Goal: Information Seeking & Learning: Compare options

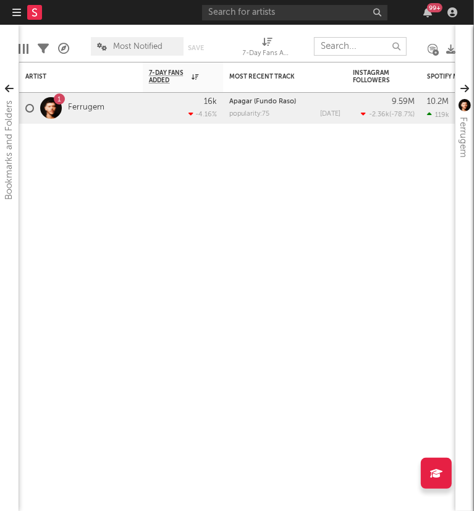
click at [357, 49] on input "text" at bounding box center [360, 46] width 93 height 19
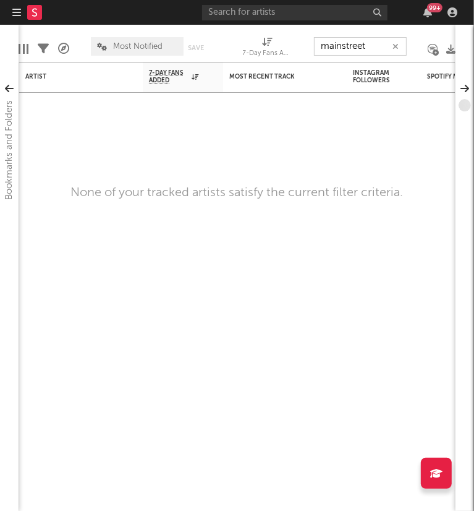
type input "mainstreet"
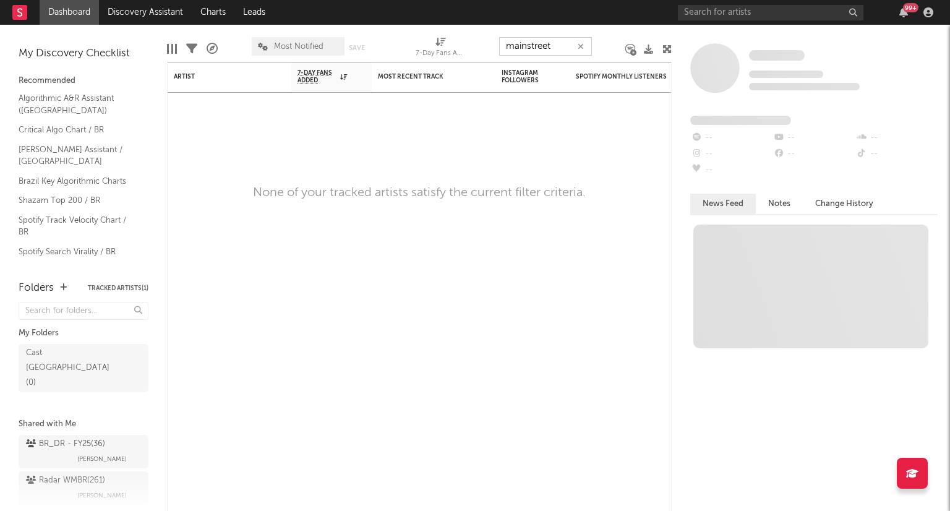
drag, startPoint x: 556, startPoint y: 45, endPoint x: 393, endPoint y: 50, distance: 162.7
click at [393, 50] on div "Edit Columns Filters A&R Pipeline Most Notified Save Save as 7-Day Fans Added (…" at bounding box center [419, 43] width 505 height 37
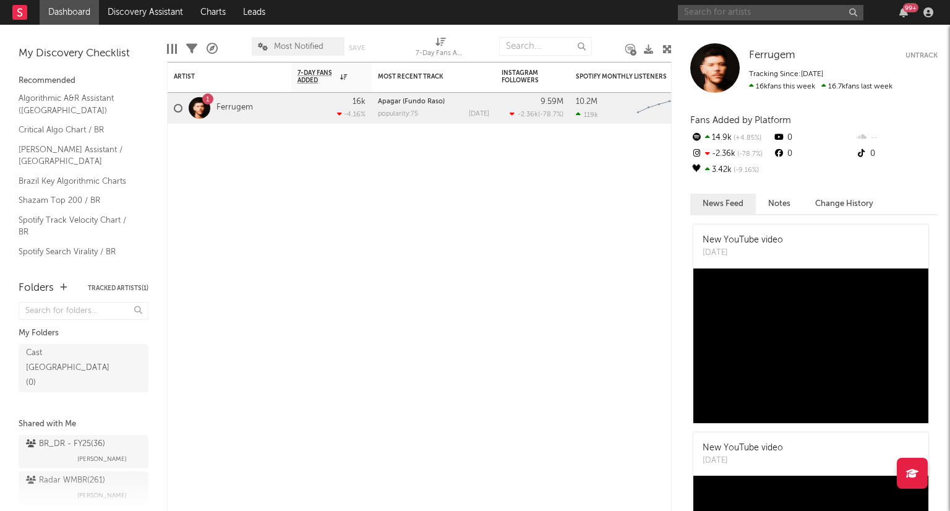
click at [474, 18] on input "text" at bounding box center [771, 12] width 186 height 15
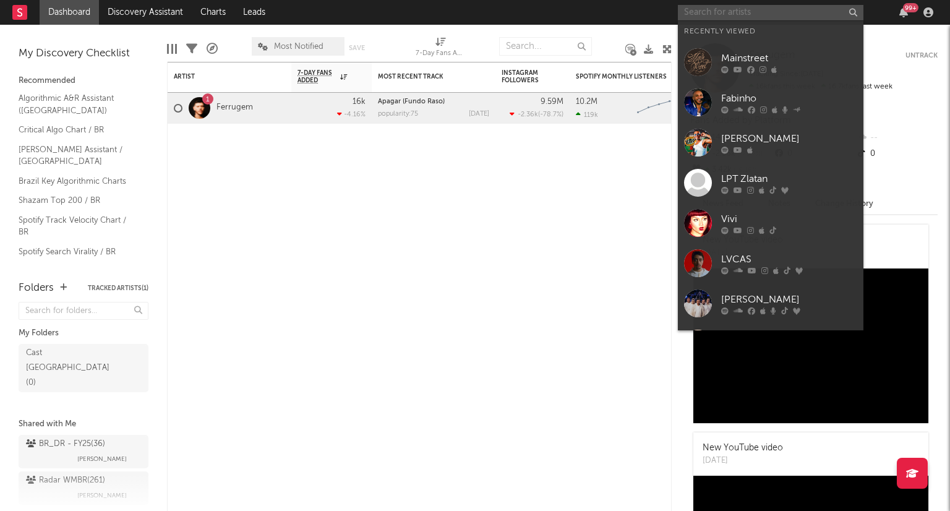
paste input "mainstreet"
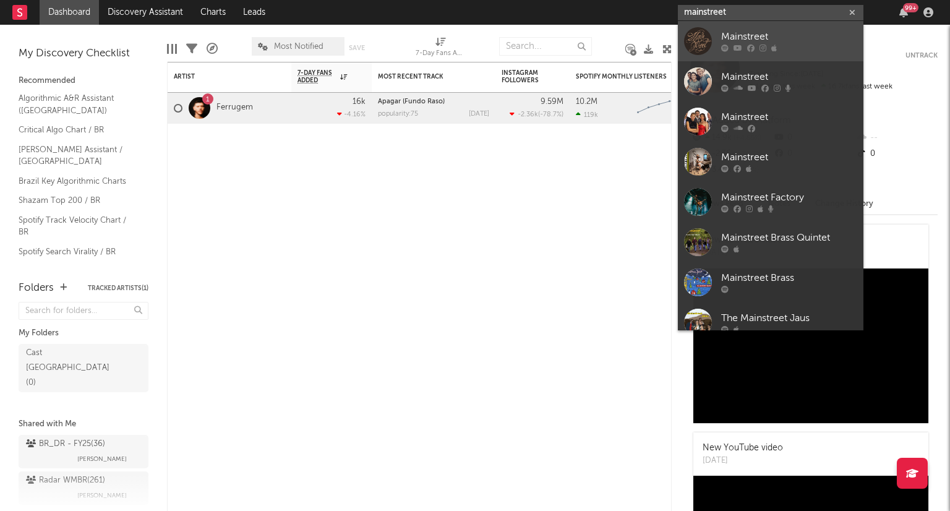
type input "mainstreet"
click at [474, 30] on div "Mainstreet" at bounding box center [789, 37] width 136 height 15
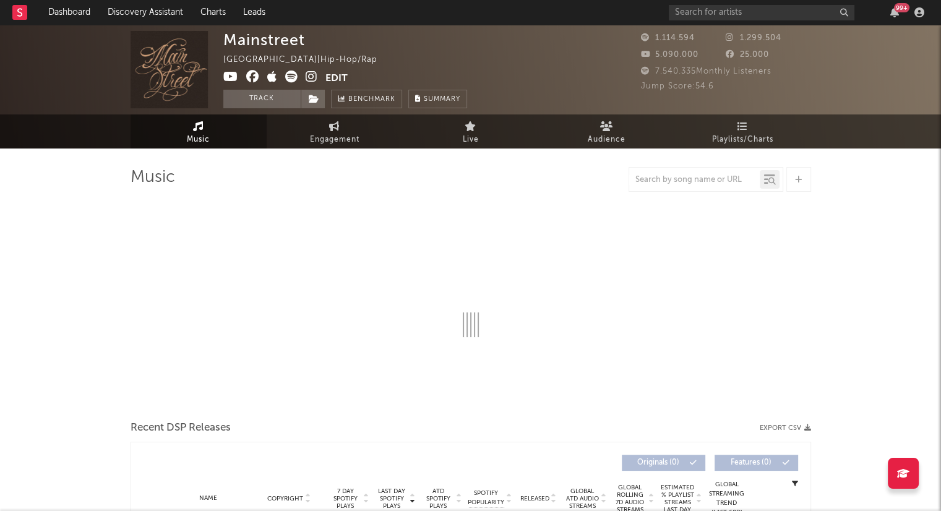
select select "6m"
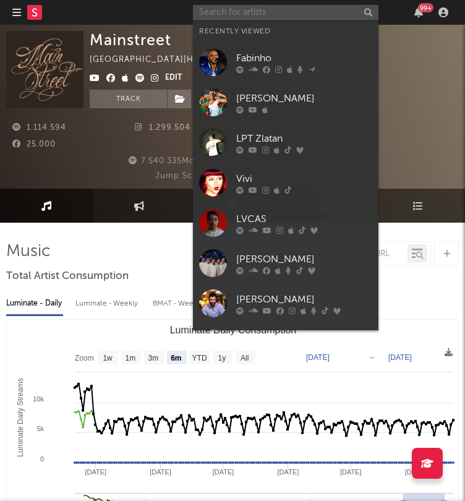
click at [325, 15] on input "text" at bounding box center [286, 12] width 186 height 15
paste input "Orochi"
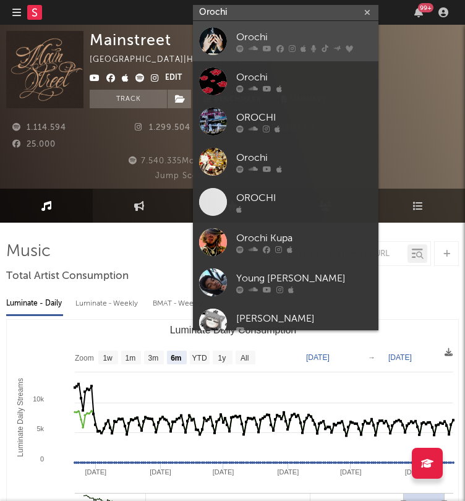
type input "Orochi"
click at [294, 35] on div "Orochi" at bounding box center [304, 37] width 136 height 15
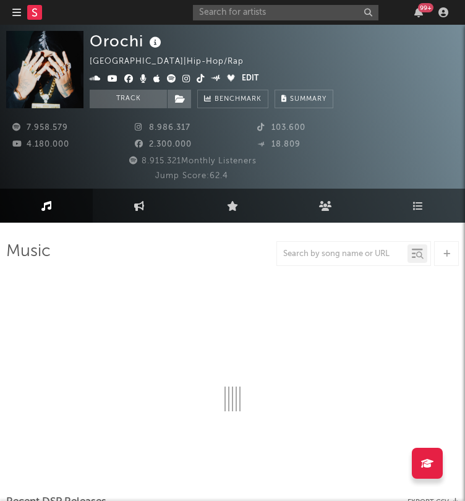
select select "6m"
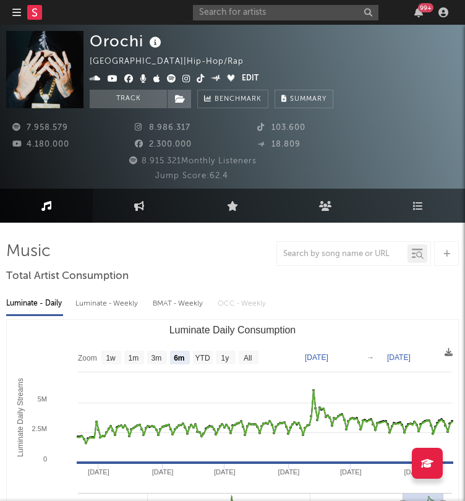
drag, startPoint x: 258, startPoint y: 158, endPoint x: 134, endPoint y: 163, distance: 124.4
click at [134, 163] on div "8.915.321 Monthly Listeners" at bounding box center [191, 161] width 371 height 15
copy span "8.915.321 Monthly Listeners"
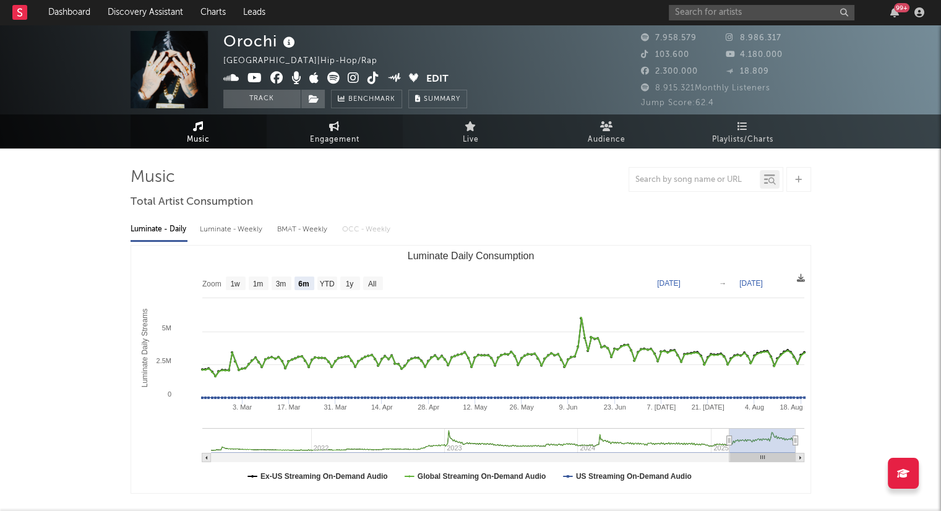
click at [327, 134] on span "Engagement" at bounding box center [334, 139] width 49 height 15
select select "1w"
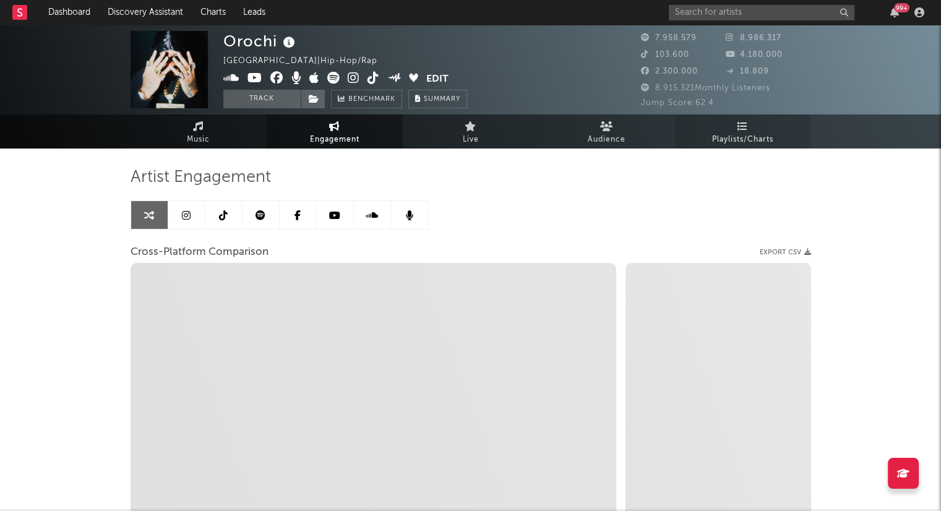
click at [474, 121] on icon at bounding box center [742, 126] width 11 height 10
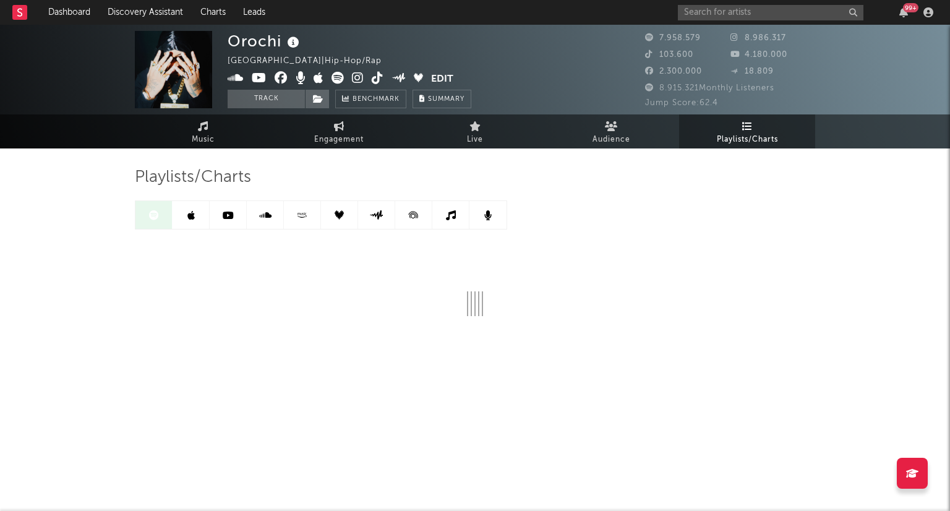
click at [474, 87] on div "Orochi [GEOGRAPHIC_DATA] | Hip-Hop/Rap Edit Track Benchmark Summary 7.958.579 8…" at bounding box center [475, 70] width 950 height 90
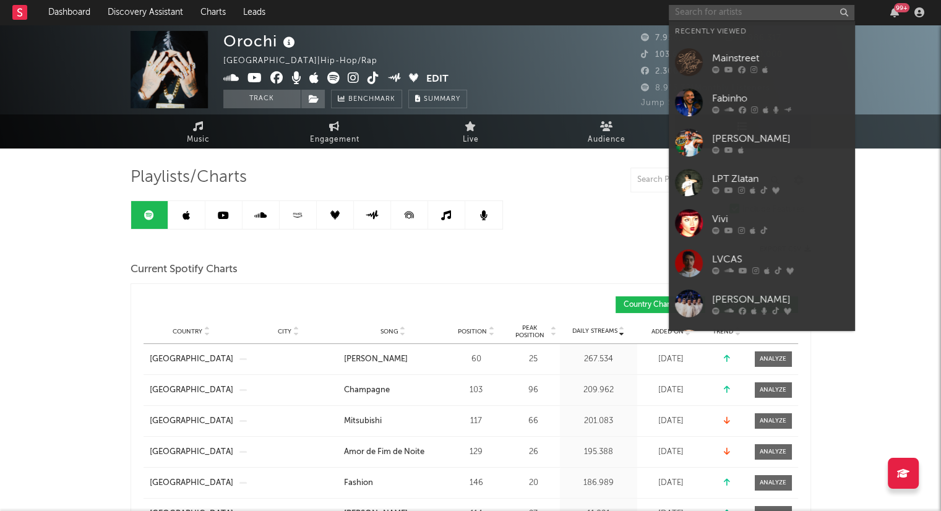
click at [474, 15] on input "text" at bounding box center [762, 12] width 186 height 15
paste input "MC Poze do Rodo"
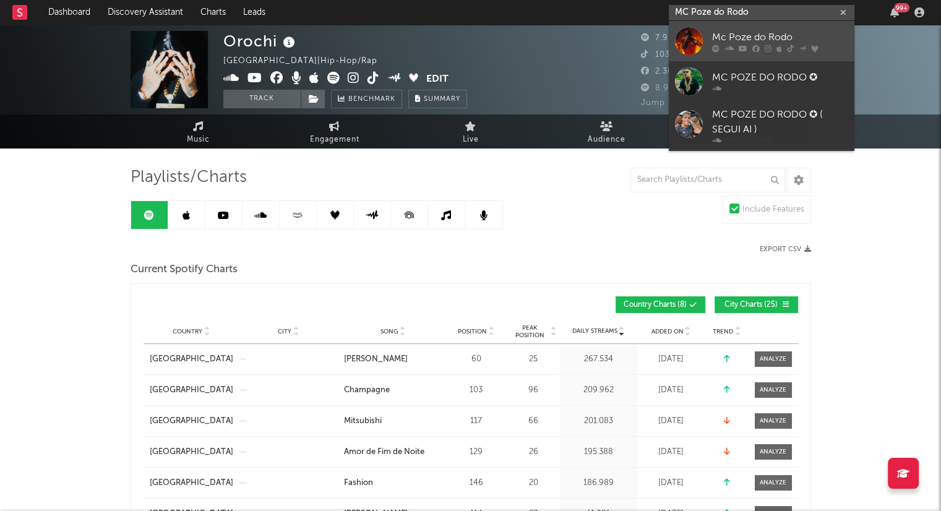
type input "MC Poze do Rodo"
click at [474, 36] on div "Mc Poze do Rodo" at bounding box center [780, 37] width 136 height 15
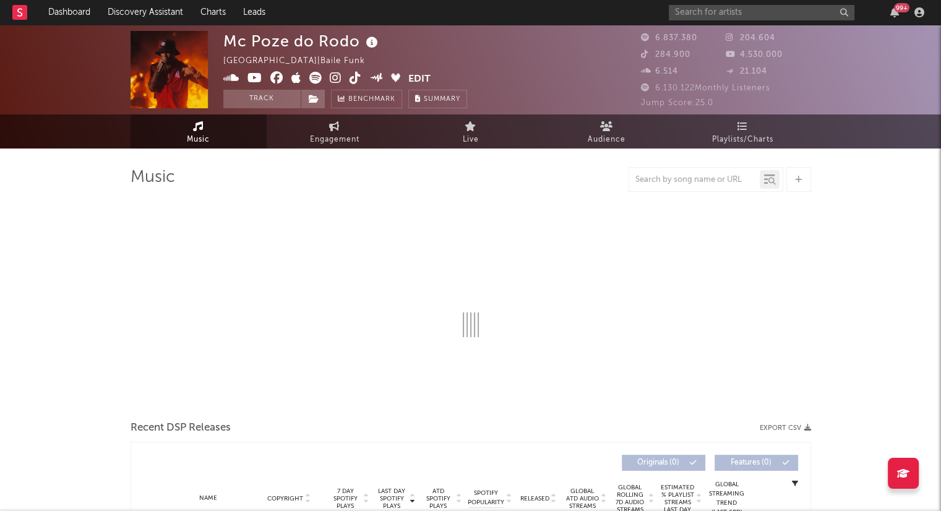
select select "6m"
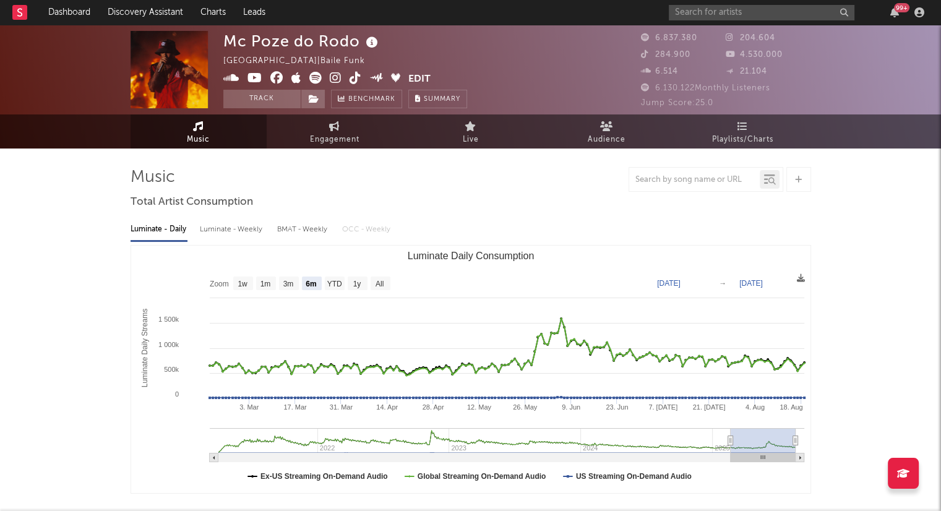
select select "6m"
drag, startPoint x: 653, startPoint y: 90, endPoint x: 792, endPoint y: 92, distance: 138.6
click at [474, 92] on div "6.130.122 Monthly Listeners" at bounding box center [726, 88] width 170 height 15
copy span "6.130.122 Monthly Listeners"
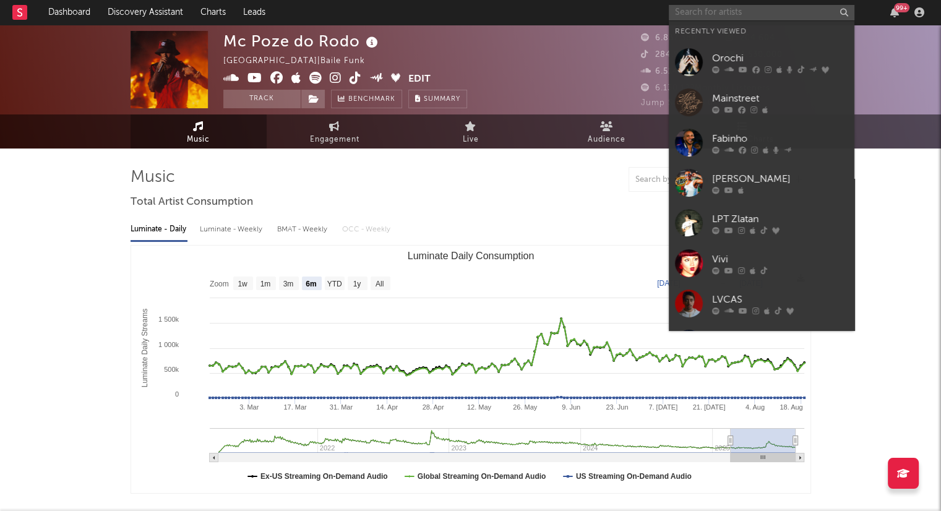
click at [474, 18] on input "text" at bounding box center [762, 12] width 186 height 15
paste input "Oruam"
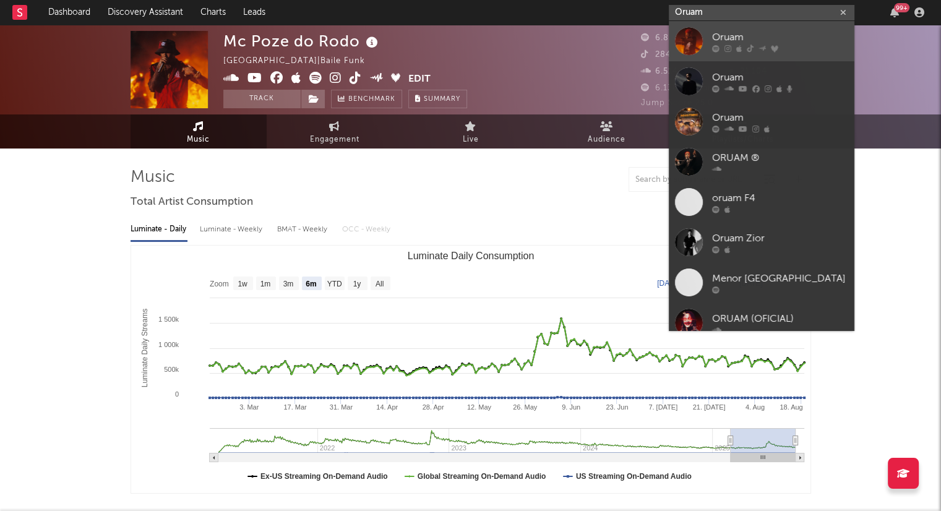
type input "Oruam"
click at [474, 43] on div "Oruam" at bounding box center [780, 37] width 136 height 15
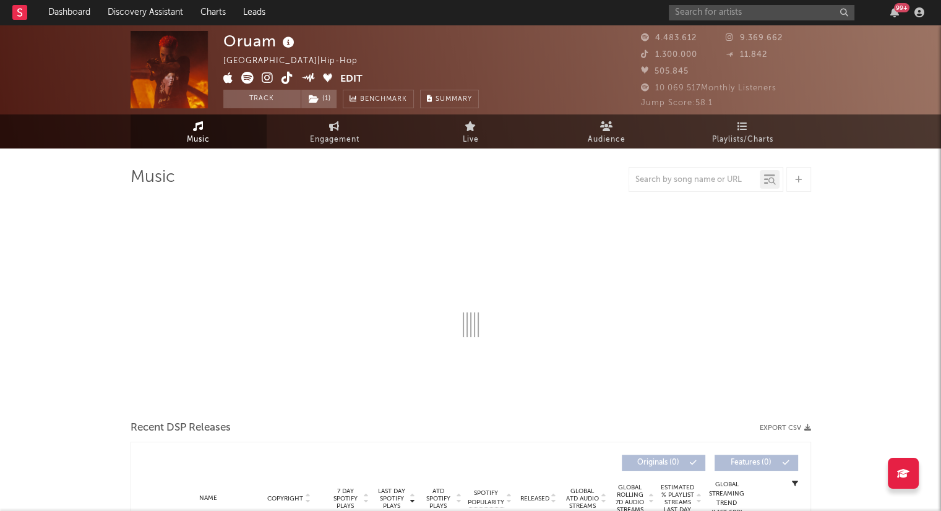
select select "6m"
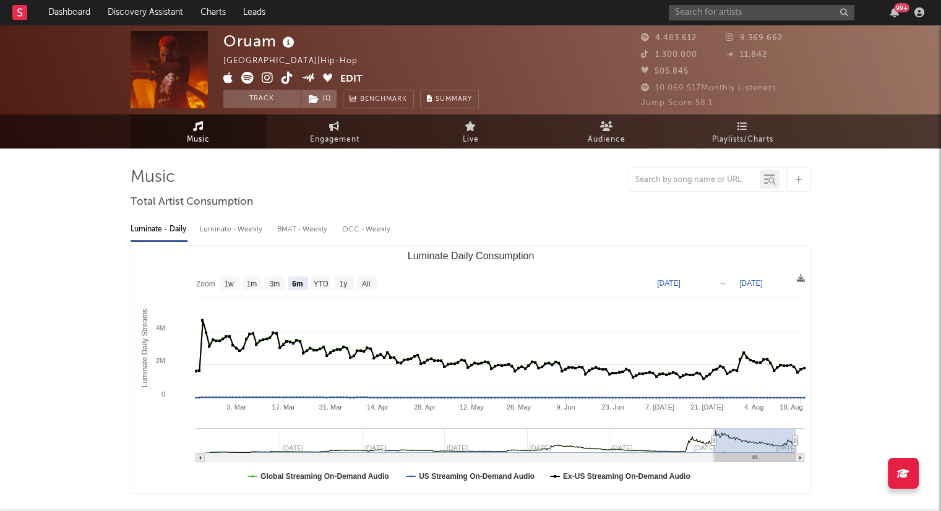
drag, startPoint x: 655, startPoint y: 88, endPoint x: 777, endPoint y: 93, distance: 122.5
click at [474, 93] on div "10.069.517 Monthly Listeners" at bounding box center [726, 88] width 170 height 15
copy span "10.069.517 Monthly Listeners"
click at [474, 15] on input "text" at bounding box center [762, 12] width 186 height 15
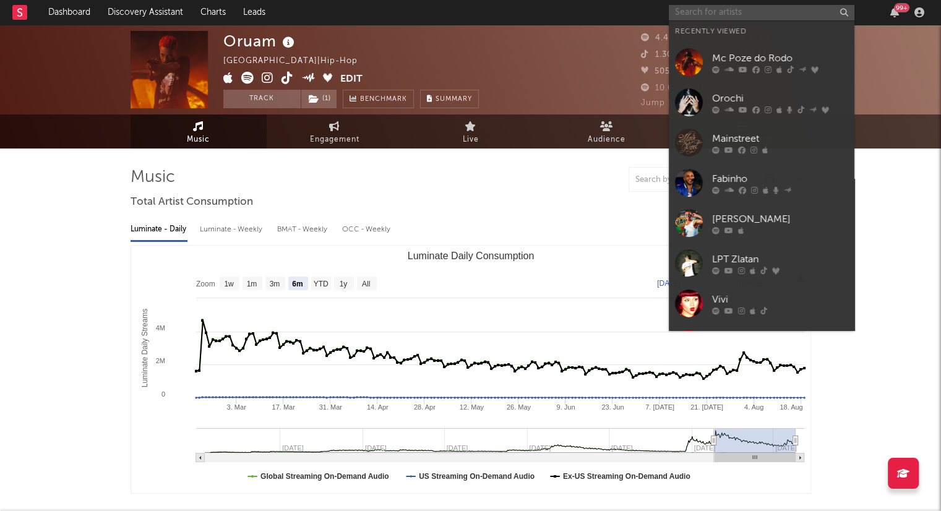
paste input "Chefin:"
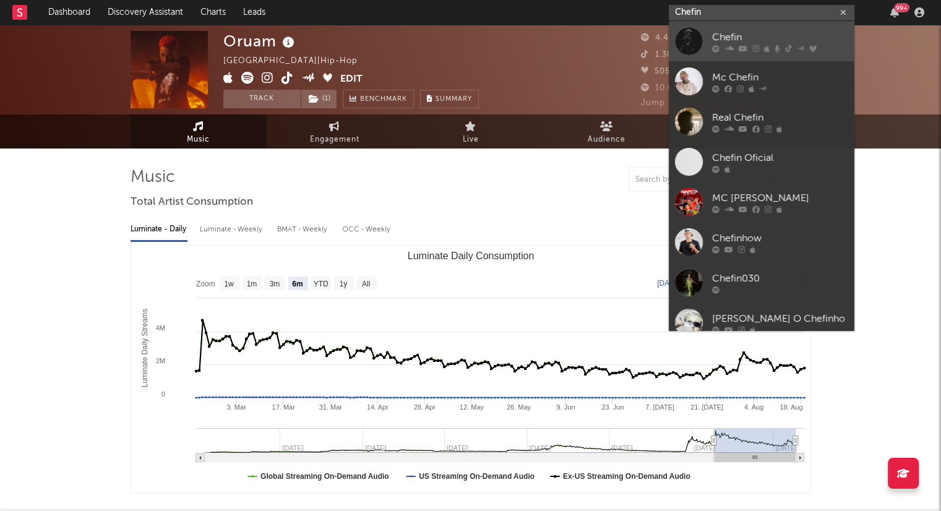
type input "Chefin"
click at [474, 40] on div "Chefin" at bounding box center [780, 37] width 136 height 15
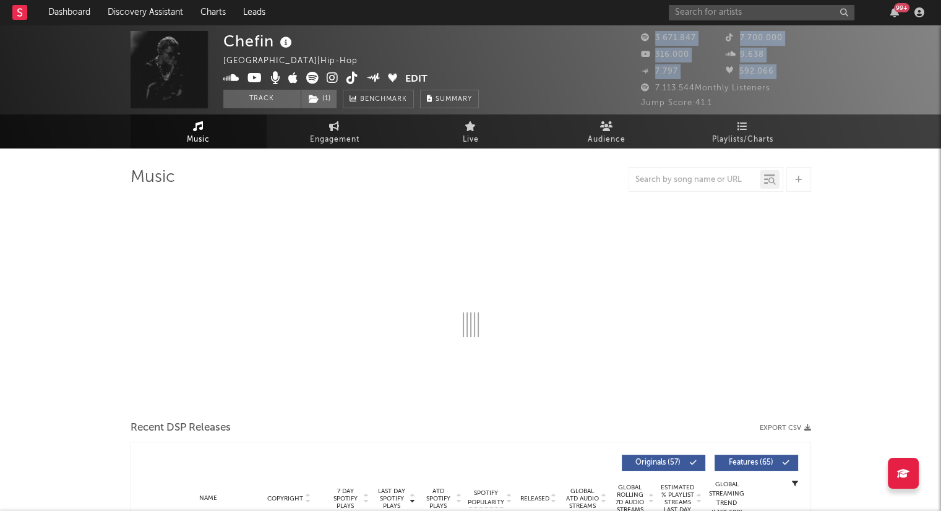
drag, startPoint x: 655, startPoint y: 88, endPoint x: 811, endPoint y: 92, distance: 155.9
click at [474, 92] on div "Chefin [GEOGRAPHIC_DATA] | Hip-Hop Edit Track ( 1 ) Benchmark Summary 3.671.847…" at bounding box center [470, 70] width 941 height 90
select select "6m"
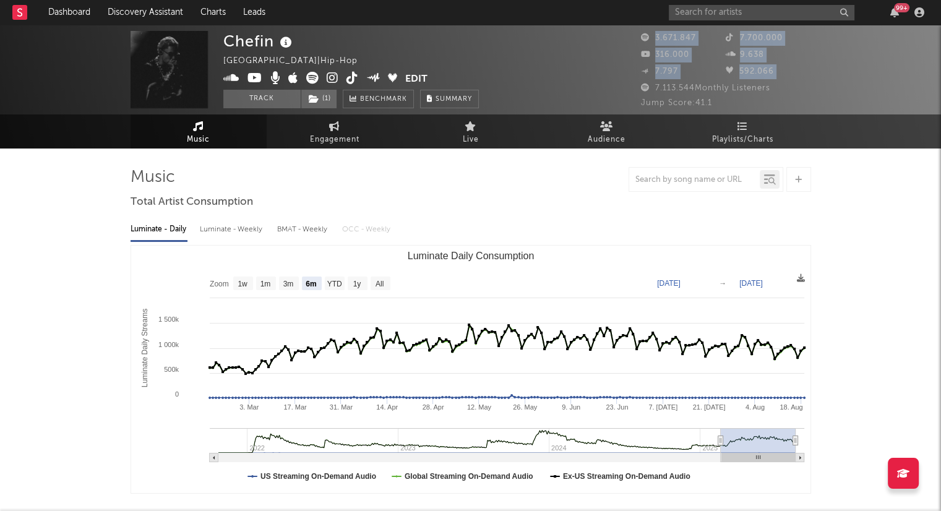
copy div "3.671.847 7.700.000 316.000 9.638 7.797 592.066"
click at [474, 54] on div "Chefin [GEOGRAPHIC_DATA] | Hip-Hop Edit Track ( 1 ) Benchmark Summary 3.671.847…" at bounding box center [470, 70] width 941 height 90
drag, startPoint x: 773, startPoint y: 90, endPoint x: 653, endPoint y: 85, distance: 120.1
click at [474, 85] on div "7.113.544 Monthly Listeners" at bounding box center [726, 88] width 170 height 15
copy span "7.113.544 Monthly Listeners"
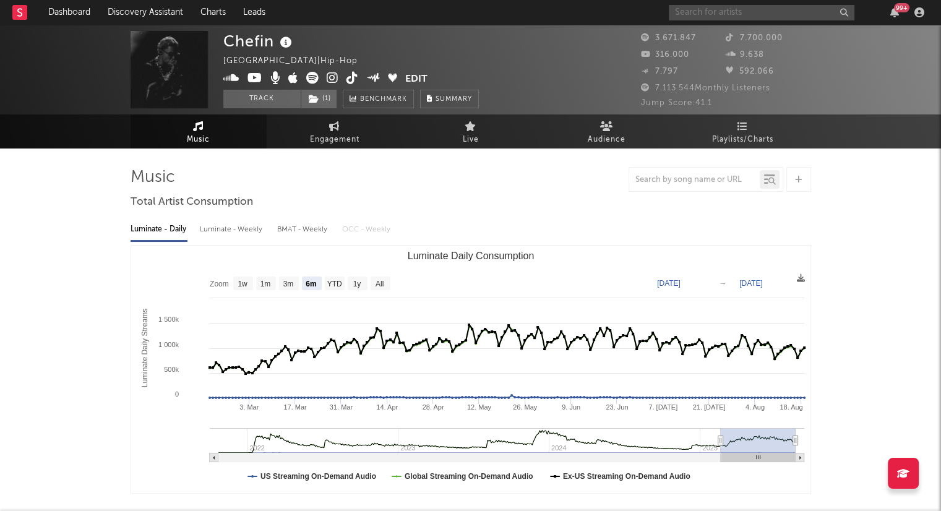
click at [474, 6] on input "text" at bounding box center [762, 12] width 186 height 15
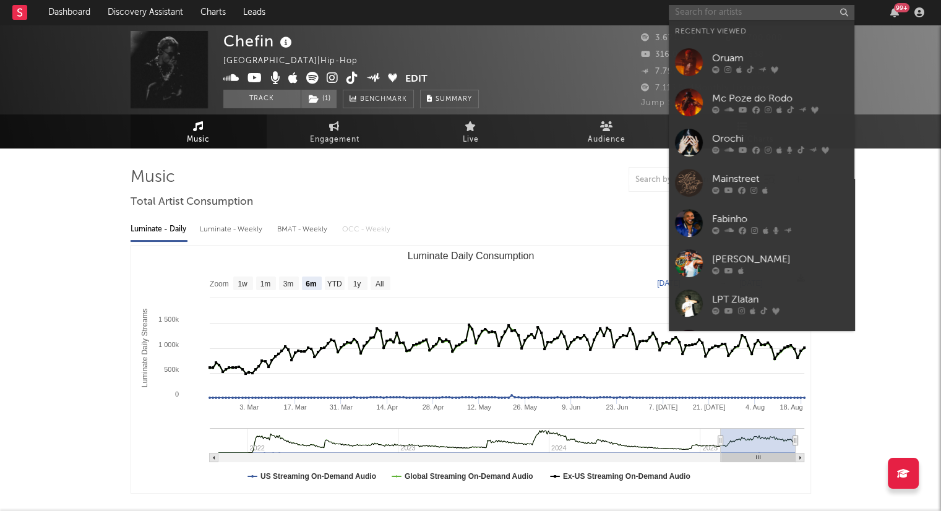
paste input "[PERSON_NAME]"
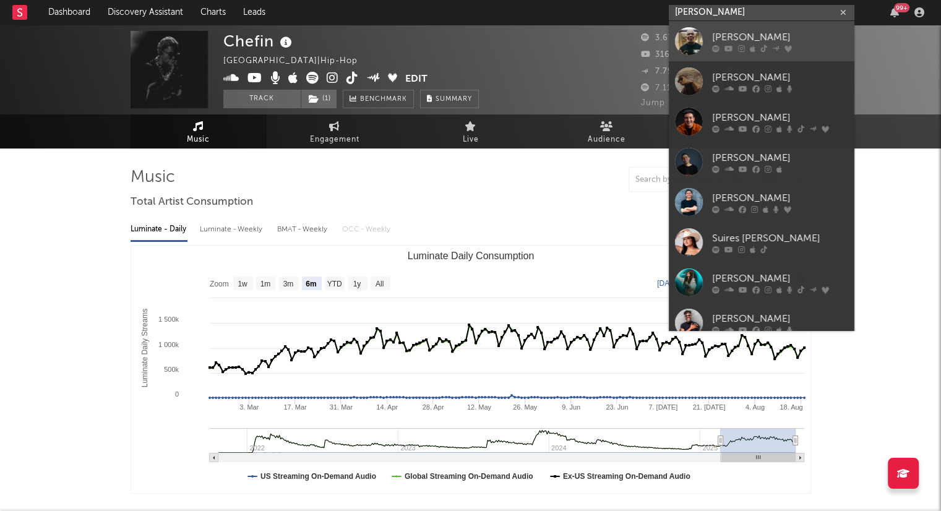
type input "[PERSON_NAME]"
click at [474, 48] on icon at bounding box center [763, 48] width 7 height 7
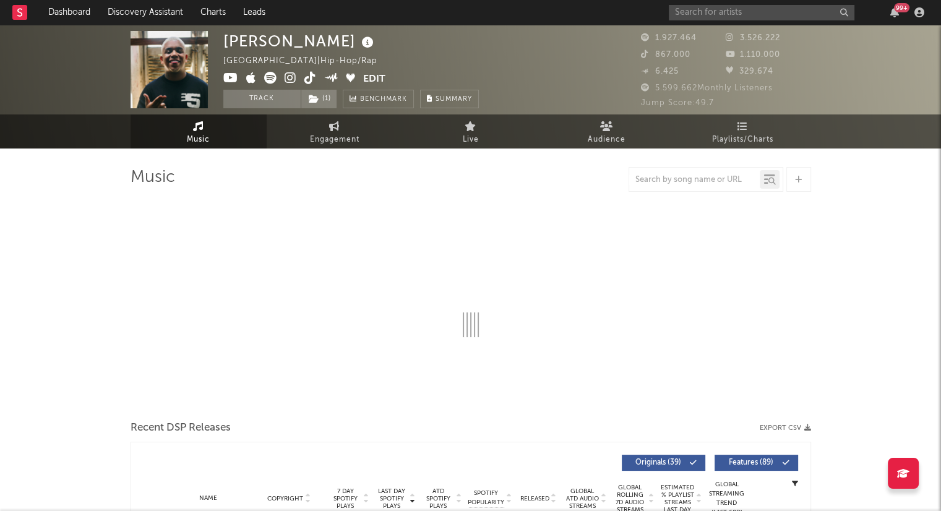
select select "6m"
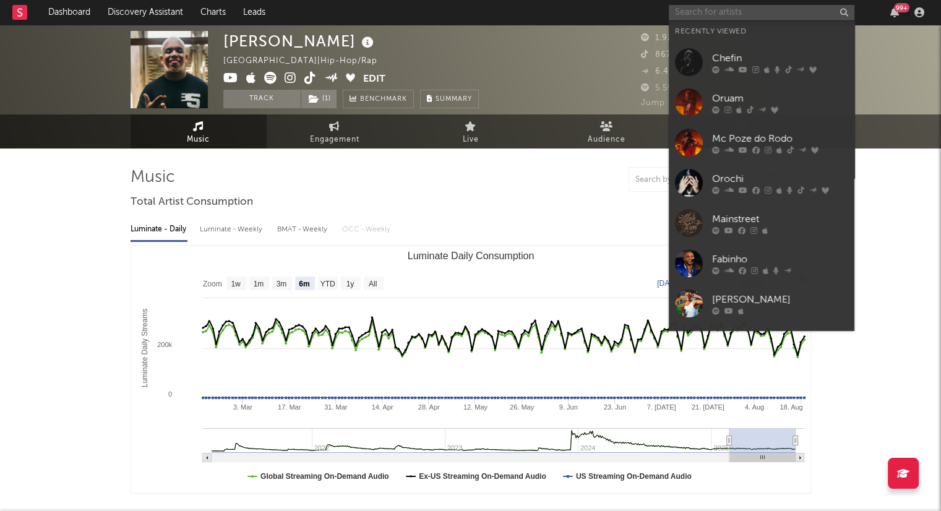
click at [474, 6] on input "text" at bounding box center [762, 12] width 186 height 15
paste input "Mainstreet"
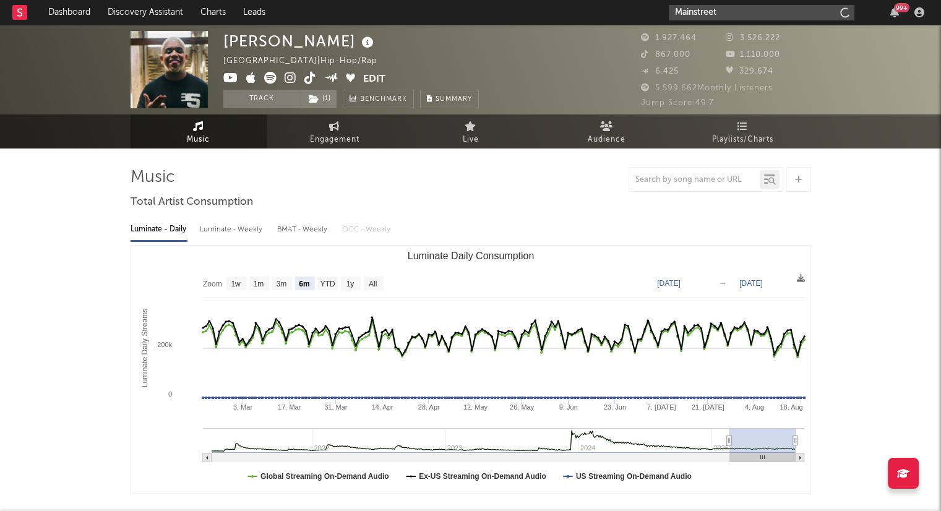
type input "Mainstreet"
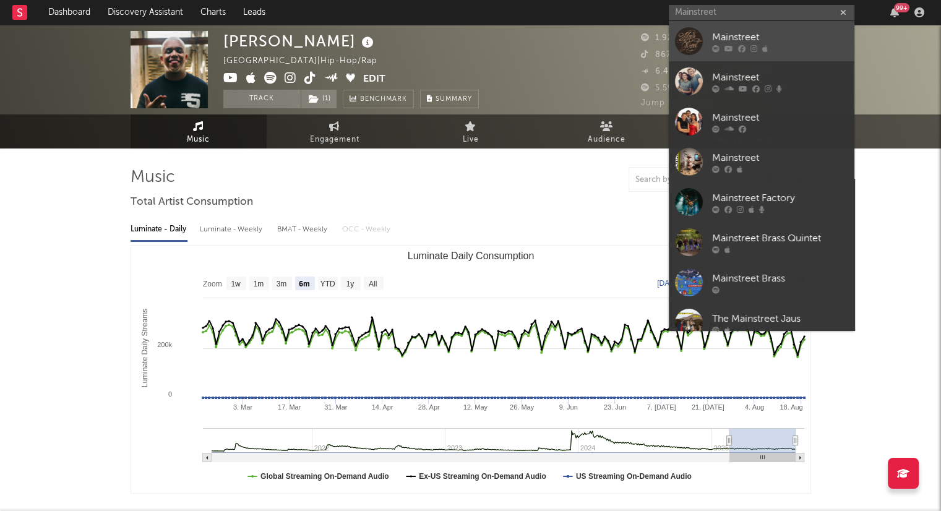
click at [474, 45] on icon at bounding box center [765, 48] width 6 height 7
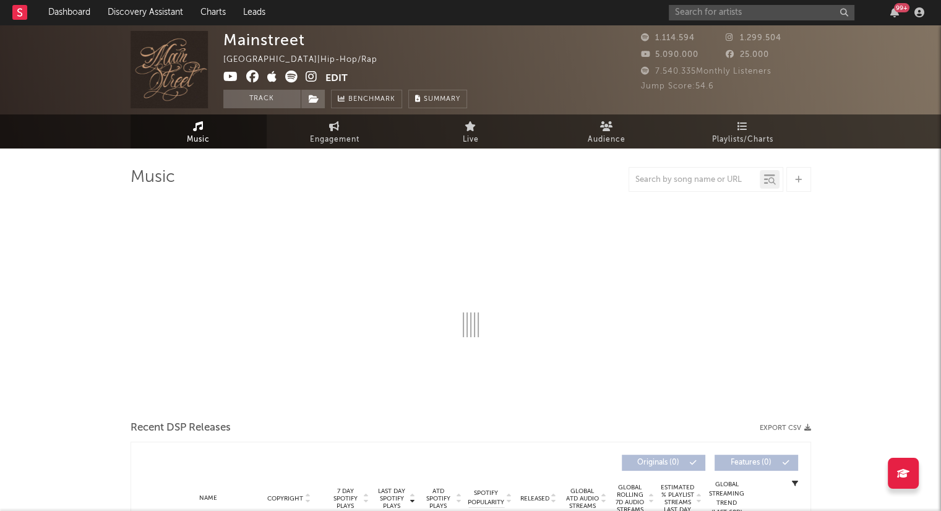
select select "6m"
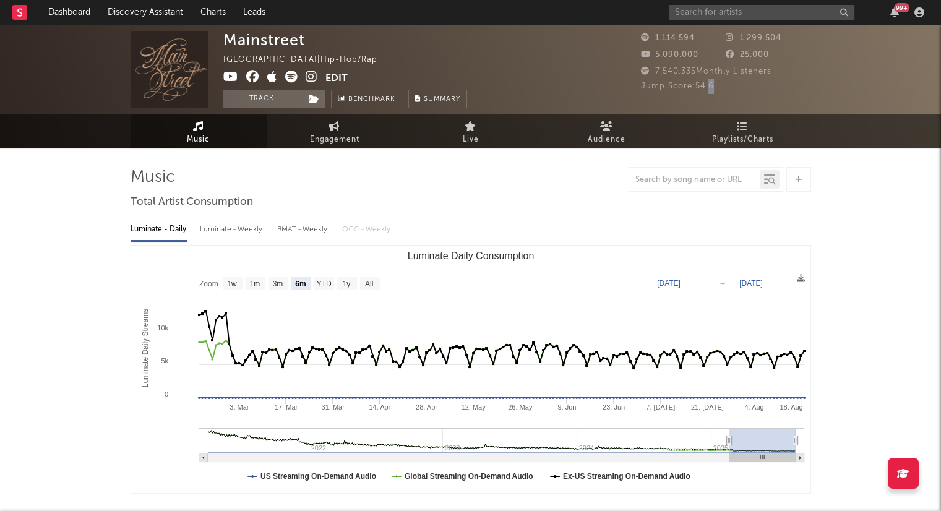
click at [474, 85] on div "Jump Score: 54.6" at bounding box center [726, 86] width 170 height 15
